Goal: Transaction & Acquisition: Purchase product/service

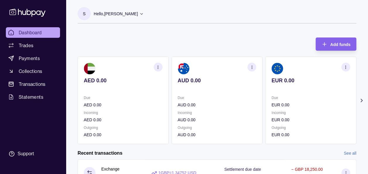
click at [360, 101] on icon at bounding box center [362, 101] width 6 height 6
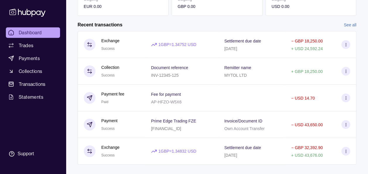
scroll to position [129, 0]
click at [277, 74] on div "Remitter name MYTOL LTD" at bounding box center [251, 70] width 55 height 15
click at [37, 134] on html "Dashboard Trades Payments Collections Transactions Statements Support S Hello, …" at bounding box center [184, 27] width 368 height 312
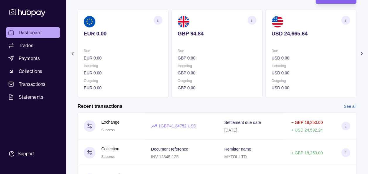
scroll to position [35, 0]
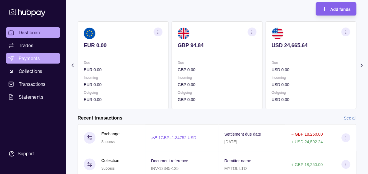
click at [32, 57] on span "Payments" at bounding box center [29, 58] width 21 height 7
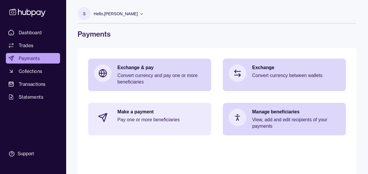
click at [154, 114] on p "Make a payment" at bounding box center [161, 112] width 88 height 6
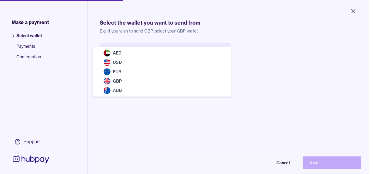
click at [157, 47] on body "Close Make a payment Select wallet Payments Confirmation Support Select the wal…" at bounding box center [184, 87] width 368 height 174
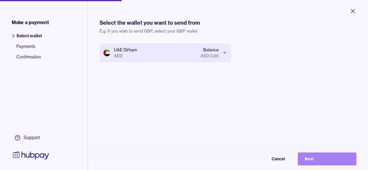
click at [323, 163] on button "Next" at bounding box center [327, 158] width 59 height 13
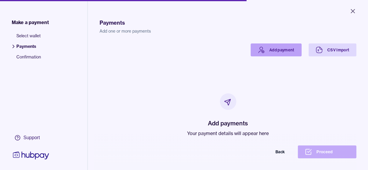
click at [269, 45] on link "Add payment" at bounding box center [276, 49] width 51 height 13
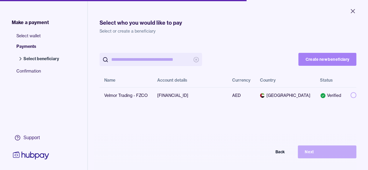
click at [303, 57] on button "Create new beneficiary" at bounding box center [327, 59] width 58 height 13
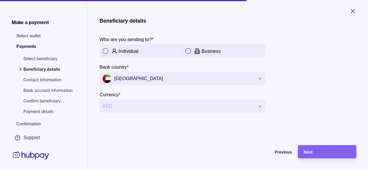
click at [189, 51] on button "button" at bounding box center [188, 51] width 6 height 6
click at [313, 154] on span "Next" at bounding box center [308, 151] width 9 height 5
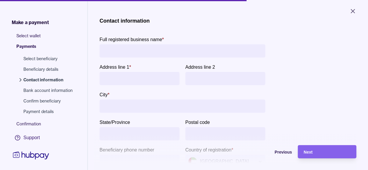
click at [132, 49] on input "Full registered business name *" at bounding box center [183, 50] width 160 height 13
type input "**********"
click at [123, 73] on input "Address line 1 *" at bounding box center [140, 78] width 74 height 13
type input "**********"
click at [124, 103] on input "City *" at bounding box center [183, 105] width 160 height 13
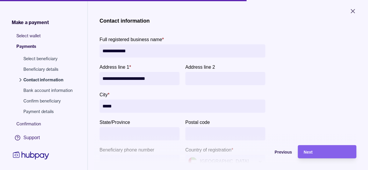
type input "*****"
click at [312, 100] on div "**********" at bounding box center [228, 96] width 257 height 156
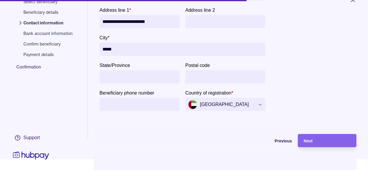
scroll to position [12, 0]
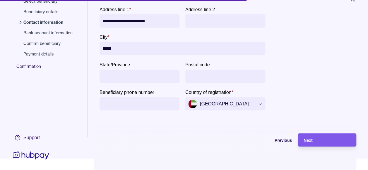
click at [319, 143] on div "Next" at bounding box center [327, 139] width 47 height 7
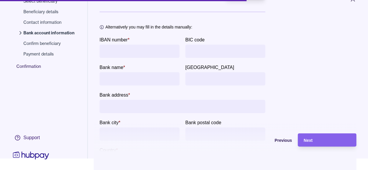
click at [163, 54] on input "IBAN number *" at bounding box center [140, 51] width 74 height 13
type input "**********"
click at [216, 46] on input "BIC code" at bounding box center [225, 51] width 74 height 13
type input "********"
click at [302, 81] on div "**********" at bounding box center [228, 64] width 257 height 208
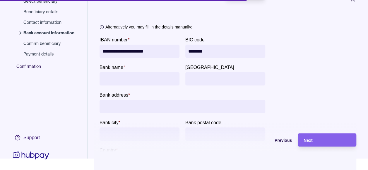
click at [135, 79] on input "bankName" at bounding box center [140, 78] width 74 height 13
type input "**********"
click at [305, 66] on div "**********" at bounding box center [228, 64] width 257 height 208
click at [204, 105] on input "Bank address *" at bounding box center [183, 106] width 160 height 13
type input "**********"
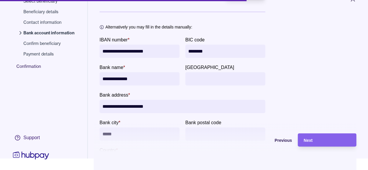
type input "*****"
click at [317, 104] on div "**********" at bounding box center [228, 64] width 257 height 208
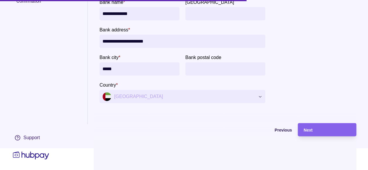
scroll to position [28, 0]
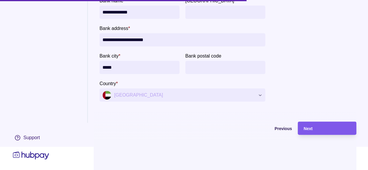
click at [319, 127] on div "Next" at bounding box center [327, 127] width 47 height 7
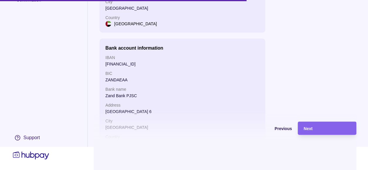
click at [319, 127] on div "Next" at bounding box center [327, 127] width 47 height 7
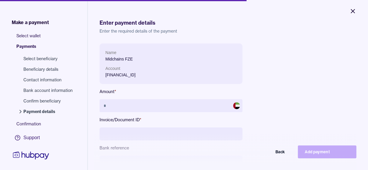
click at [351, 8] on icon "Close" at bounding box center [352, 11] width 7 height 7
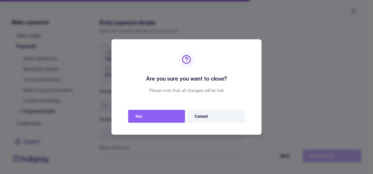
click at [193, 115] on button "Cancel" at bounding box center [215, 116] width 57 height 13
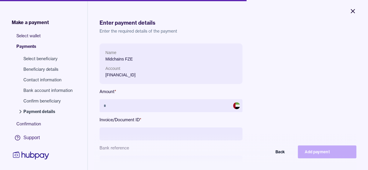
click at [358, 6] on button "Close" at bounding box center [352, 11] width 21 height 13
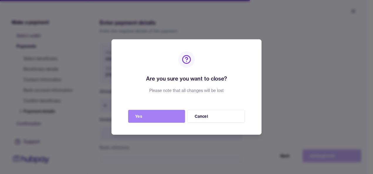
click at [164, 115] on button "Yes" at bounding box center [156, 116] width 57 height 13
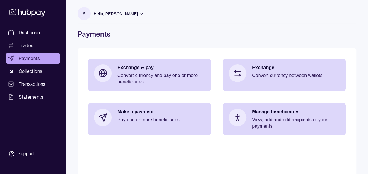
click at [164, 115] on div "Make a payment Pay one or more beneficiaries" at bounding box center [161, 118] width 88 height 18
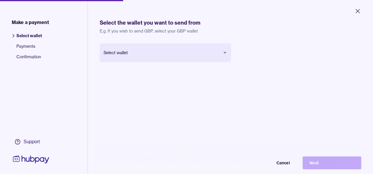
click at [122, 54] on body "Close Make a payment Select wallet Payments Confirmation Support Select the wal…" at bounding box center [186, 87] width 373 height 174
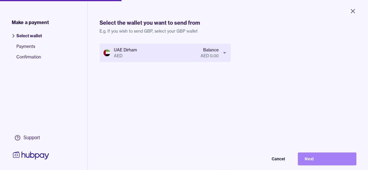
click at [327, 165] on button "Next" at bounding box center [327, 158] width 59 height 13
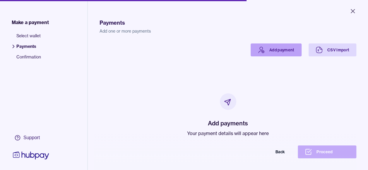
click at [265, 52] on link "Add payment" at bounding box center [276, 49] width 51 height 13
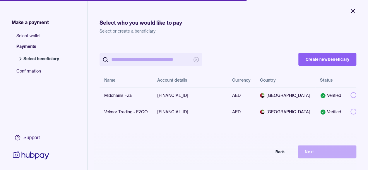
click at [351, 11] on icon "Close" at bounding box center [352, 11] width 7 height 7
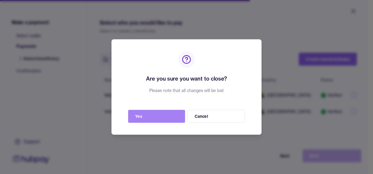
click at [163, 116] on button "Yes" at bounding box center [156, 116] width 57 height 13
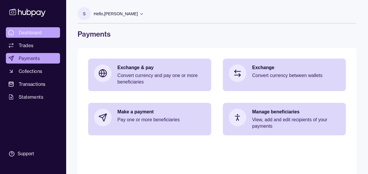
click at [27, 29] on span "Dashboard" at bounding box center [30, 32] width 23 height 7
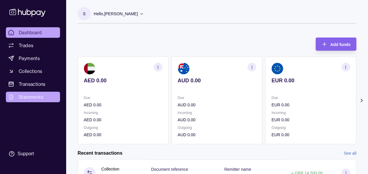
click at [36, 96] on span "Statements" at bounding box center [31, 96] width 25 height 7
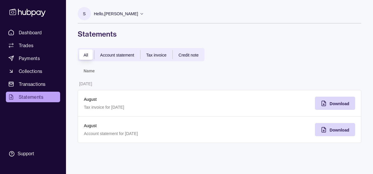
click at [132, 55] on span "Account statement" at bounding box center [117, 55] width 34 height 5
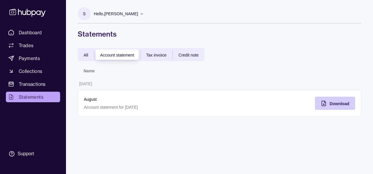
click at [330, 102] on span "Download" at bounding box center [339, 103] width 20 height 5
click at [31, 57] on span "Payments" at bounding box center [29, 58] width 21 height 7
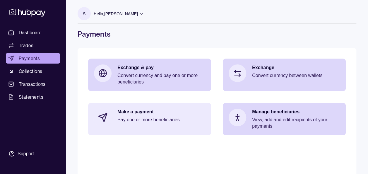
click at [185, 122] on p "Pay one or more beneficiaries" at bounding box center [161, 120] width 88 height 6
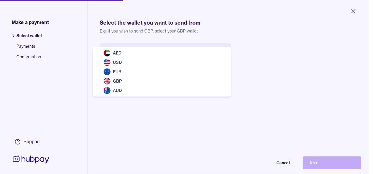
click at [195, 51] on body "Close Make a payment Select wallet Payments Confirmation Support Select the wal…" at bounding box center [184, 87] width 368 height 174
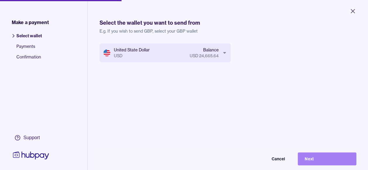
click at [326, 160] on button "Next" at bounding box center [327, 158] width 59 height 13
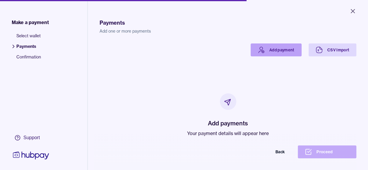
click at [279, 51] on link "Add payment" at bounding box center [276, 49] width 51 height 13
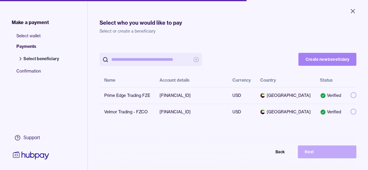
click at [337, 60] on button "Create new beneficiary" at bounding box center [327, 59] width 58 height 13
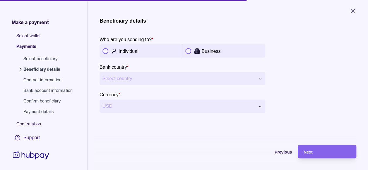
click at [190, 50] on button "button" at bounding box center [188, 51] width 6 height 6
click at [353, 9] on icon "Close" at bounding box center [352, 11] width 7 height 7
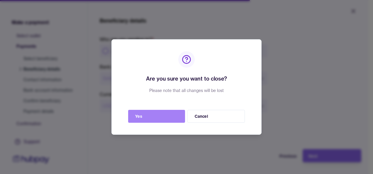
click at [162, 115] on button "Yes" at bounding box center [156, 116] width 57 height 13
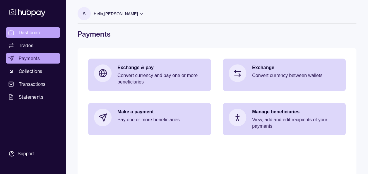
click at [44, 32] on link "Dashboard" at bounding box center [33, 32] width 54 height 11
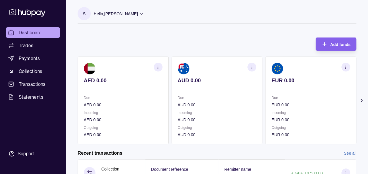
click at [360, 101] on icon at bounding box center [362, 101] width 6 height 6
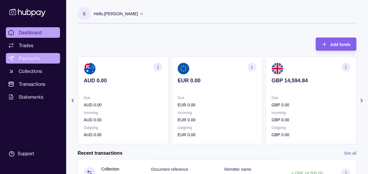
click at [29, 60] on span "Payments" at bounding box center [29, 58] width 21 height 7
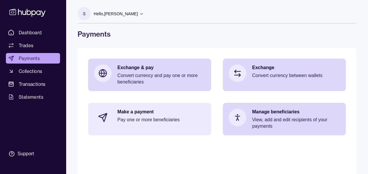
click at [144, 126] on div "Make a payment Pay one or more beneficiaries" at bounding box center [161, 118] width 88 height 18
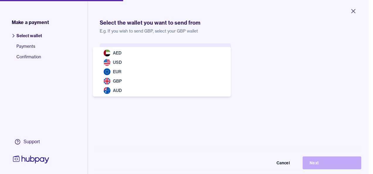
click at [140, 53] on body "Close Make a payment Select wallet Payments Confirmation Support Select the wal…" at bounding box center [184, 87] width 368 height 174
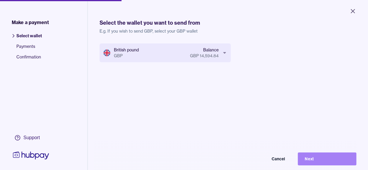
click at [334, 164] on button "Next" at bounding box center [327, 158] width 59 height 13
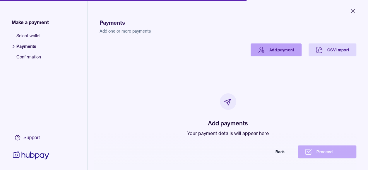
click at [275, 48] on link "Add payment" at bounding box center [276, 49] width 51 height 13
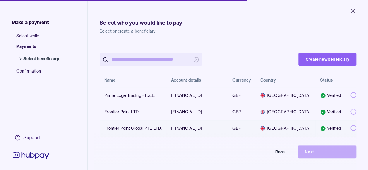
click at [351, 131] on button "button" at bounding box center [354, 128] width 6 height 6
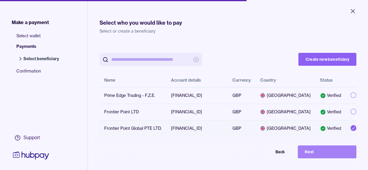
click at [332, 158] on button "Next" at bounding box center [327, 151] width 59 height 13
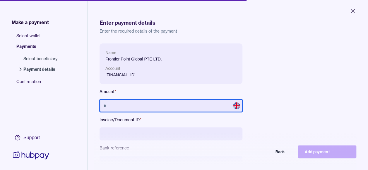
click at [186, 105] on input "text" at bounding box center [171, 105] width 143 height 13
type input "******"
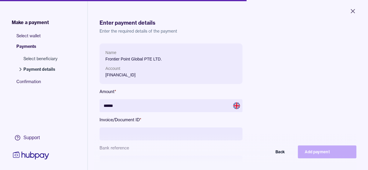
click at [185, 133] on input at bounding box center [171, 133] width 143 height 13
paste input "**********"
type input "**********"
click at [295, 77] on div "**********" at bounding box center [228, 124] width 257 height 162
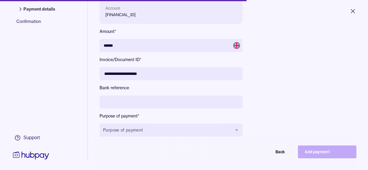
scroll to position [70, 0]
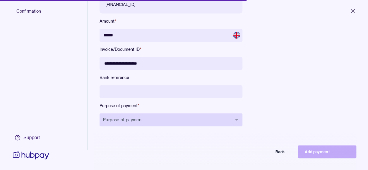
click at [190, 123] on button "Purpose of payment" at bounding box center [171, 119] width 143 height 13
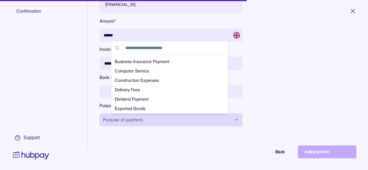
scroll to position [27, 0]
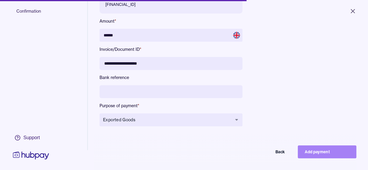
click at [340, 156] on button "Add payment" at bounding box center [327, 151] width 59 height 13
type input "*****"
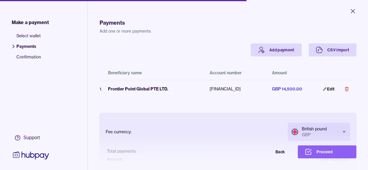
click at [204, 33] on p "Add one or more payments" at bounding box center [228, 31] width 257 height 6
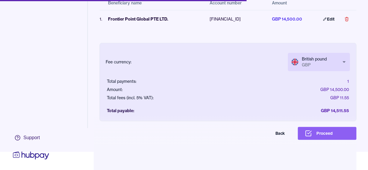
scroll to position [23, 0]
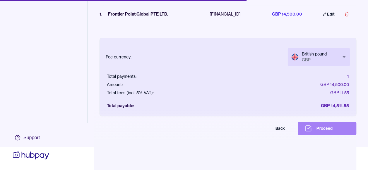
click at [320, 132] on button "Proceed" at bounding box center [327, 128] width 59 height 13
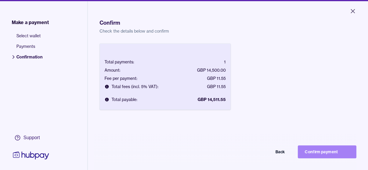
click at [321, 158] on button "Confirm payment" at bounding box center [327, 151] width 59 height 13
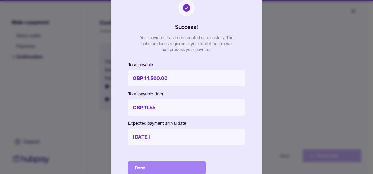
click at [165, 167] on button "Done" at bounding box center [166, 167] width 77 height 13
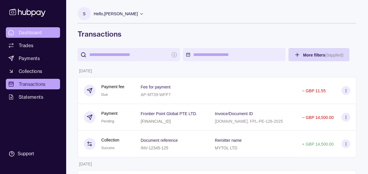
click at [33, 33] on span "Dashboard" at bounding box center [30, 32] width 23 height 7
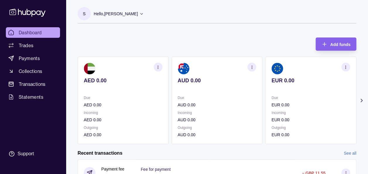
click at [361, 102] on icon at bounding box center [362, 101] width 6 height 6
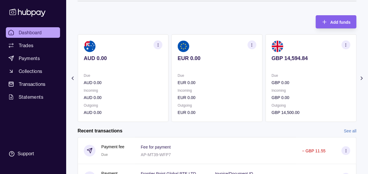
scroll to position [23, 0]
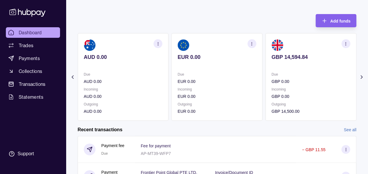
click at [361, 77] on icon at bounding box center [362, 77] width 6 height 6
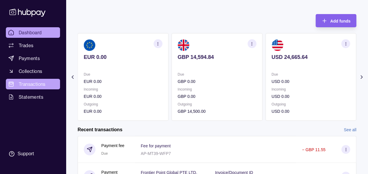
click at [28, 84] on span "Transactions" at bounding box center [32, 84] width 27 height 7
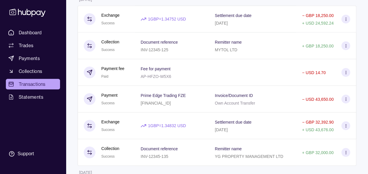
scroll to position [164, 0]
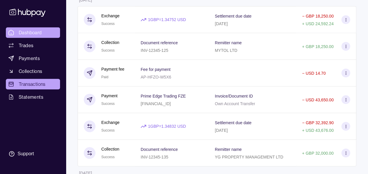
click at [32, 33] on span "Dashboard" at bounding box center [30, 32] width 23 height 7
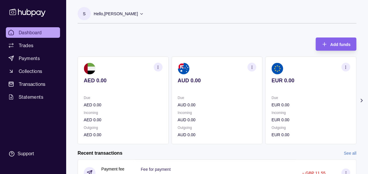
click at [161, 83] on p "AED 0.00" at bounding box center [123, 80] width 79 height 6
click at [364, 100] on section "Add funds AED 0.00 Due AED 0.00 Incoming AED 0.00 Outgoing AED 0.00 AUD 0.00 Du…" at bounding box center [217, 168] width 302 height 273
click at [360, 100] on icon at bounding box center [362, 101] width 6 height 6
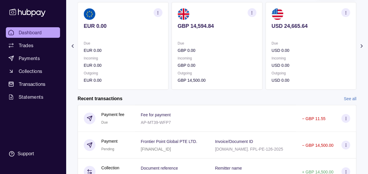
scroll to position [70, 0]
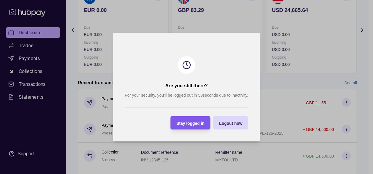
click at [194, 123] on span "Stay logged in" at bounding box center [190, 123] width 28 height 5
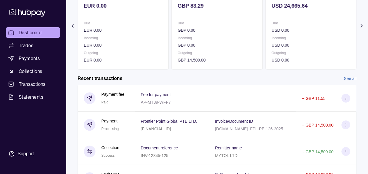
scroll to position [0, 0]
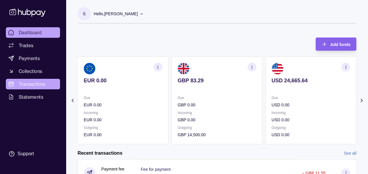
click at [31, 85] on span "Transactions" at bounding box center [32, 84] width 27 height 7
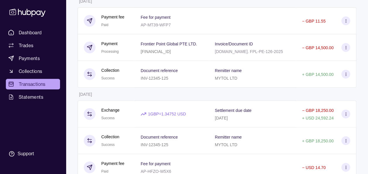
scroll to position [70, 0]
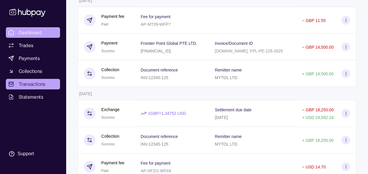
click at [31, 32] on span "Dashboard" at bounding box center [30, 32] width 23 height 7
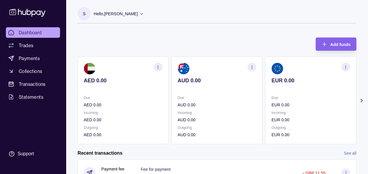
click at [359, 100] on icon at bounding box center [362, 101] width 6 height 6
click at [289, 30] on div "S Hello, [PERSON_NAME] Prime Edge Trading FZE Account Terms and conditions Priv…" at bounding box center [217, 152] width 302 height 305
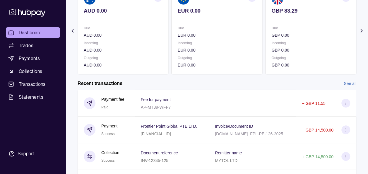
scroll to position [55, 0]
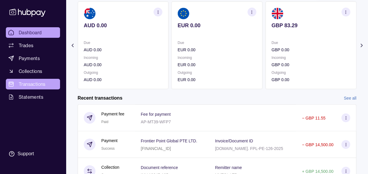
click at [45, 88] on link "Transactions" at bounding box center [33, 84] width 54 height 11
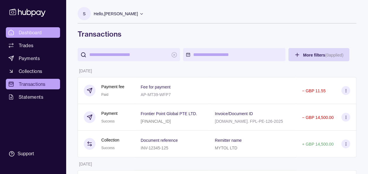
click at [42, 32] on link "Dashboard" at bounding box center [33, 32] width 54 height 11
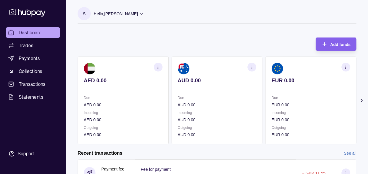
click at [362, 98] on icon at bounding box center [362, 101] width 6 height 6
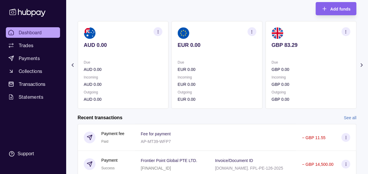
scroll to position [37, 0]
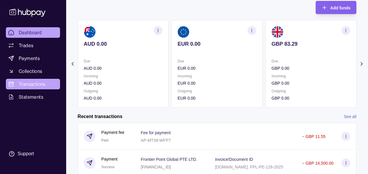
click at [15, 87] on link "Transactions" at bounding box center [33, 84] width 54 height 11
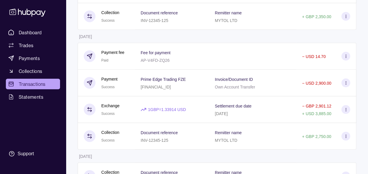
scroll to position [790, 0]
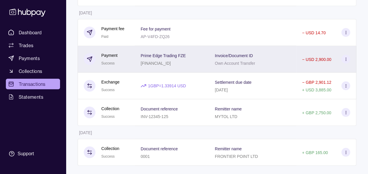
click at [177, 55] on span "Prime Edge Trading FZE" at bounding box center [163, 55] width 45 height 7
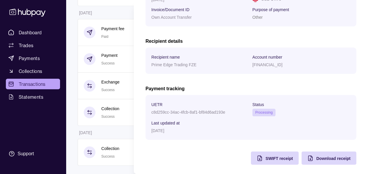
scroll to position [132, 0]
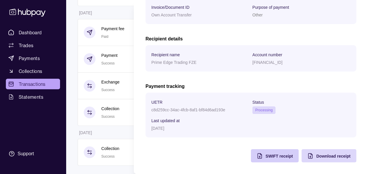
click at [260, 153] on div "SWIFT receipt" at bounding box center [270, 155] width 45 height 13
click at [316, 158] on span "Download receipt" at bounding box center [333, 156] width 34 height 5
click at [175, 154] on div "Payment Success [DATE] 15:45 Accepted Processing Successful Transaction referen…" at bounding box center [251, 30] width 211 height 263
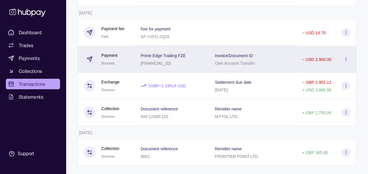
click at [200, 60] on div "Prime Edge Trading FZE [FINANCIAL_ID]" at bounding box center [172, 59] width 62 height 15
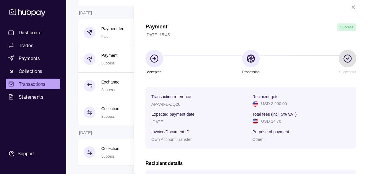
scroll to position [0, 0]
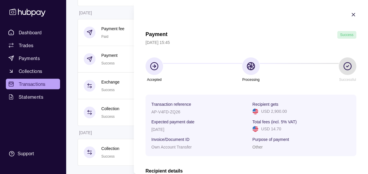
click at [216, 18] on section "Payment Success [DATE] 15:45 Accepted Processing Successful Transaction referen…" at bounding box center [251, 153] width 234 height 306
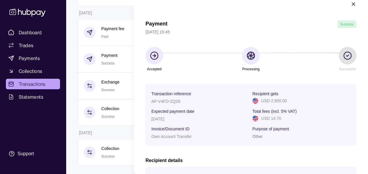
scroll to position [12, 0]
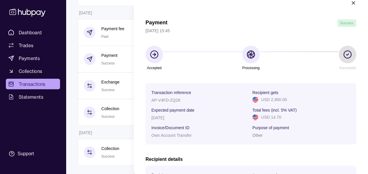
click at [281, 20] on div "Payment Success" at bounding box center [251, 23] width 211 height 8
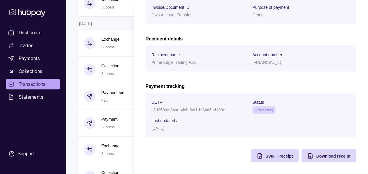
scroll to position [152, 0]
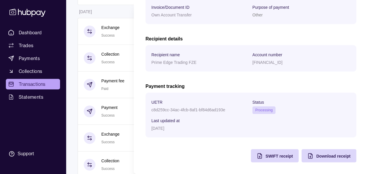
click at [182, 160] on div "Payment Success [DATE] 15:45 Accepted Processing Successful Transaction referen…" at bounding box center [251, 30] width 211 height 263
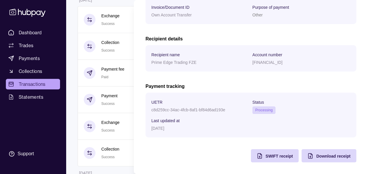
scroll to position [176, 0]
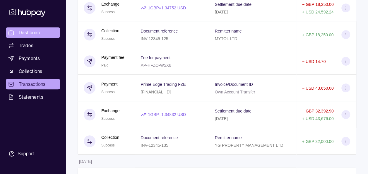
click at [33, 33] on span "Dashboard" at bounding box center [30, 32] width 23 height 7
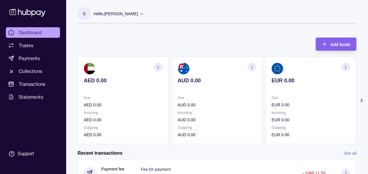
click at [100, 35] on div "Add funds AED 0.00 Due AED 0.00 Incoming AED 0.00 Outgoing AED 0.00 AUD 0.00 Du…" at bounding box center [217, 88] width 279 height 112
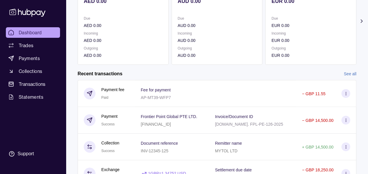
scroll to position [43, 0]
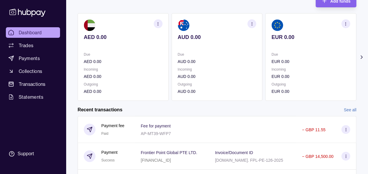
click at [352, 110] on link "See all" at bounding box center [350, 110] width 13 height 6
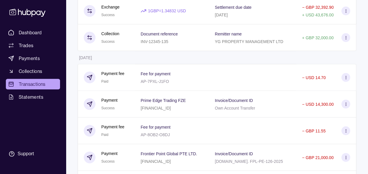
scroll to position [285, 0]
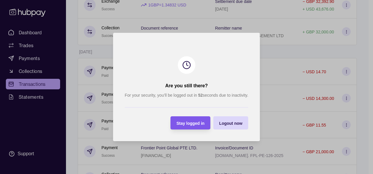
click at [194, 122] on span "Stay logged in" at bounding box center [190, 123] width 28 height 5
